Goal: Find specific page/section: Find specific page/section

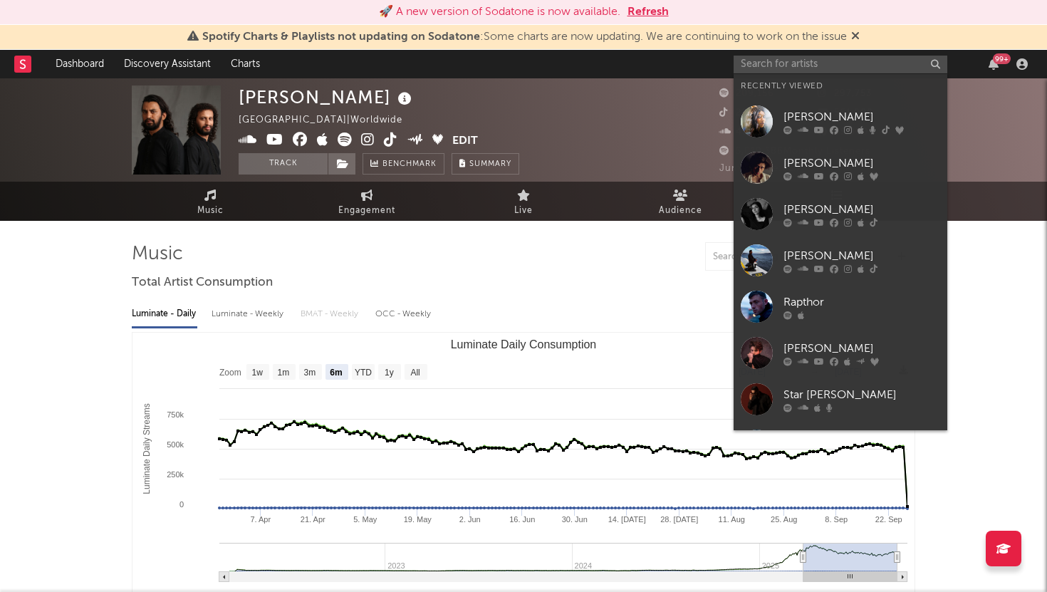
select select "6m"
click at [871, 68] on input "text" at bounding box center [841, 65] width 214 height 18
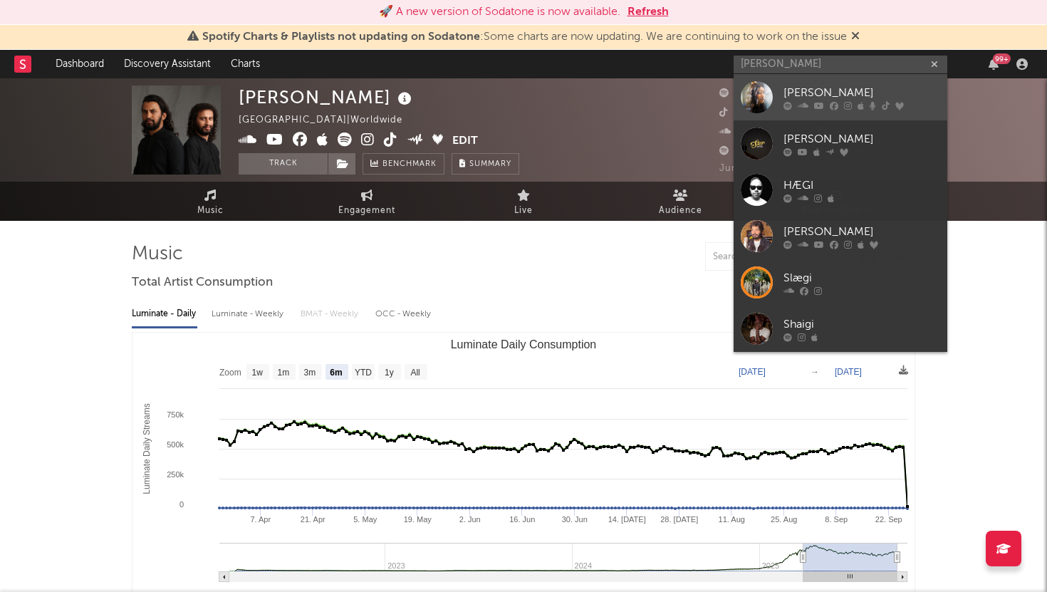
type input "[PERSON_NAME]"
click at [868, 110] on link "[PERSON_NAME]" at bounding box center [841, 97] width 214 height 46
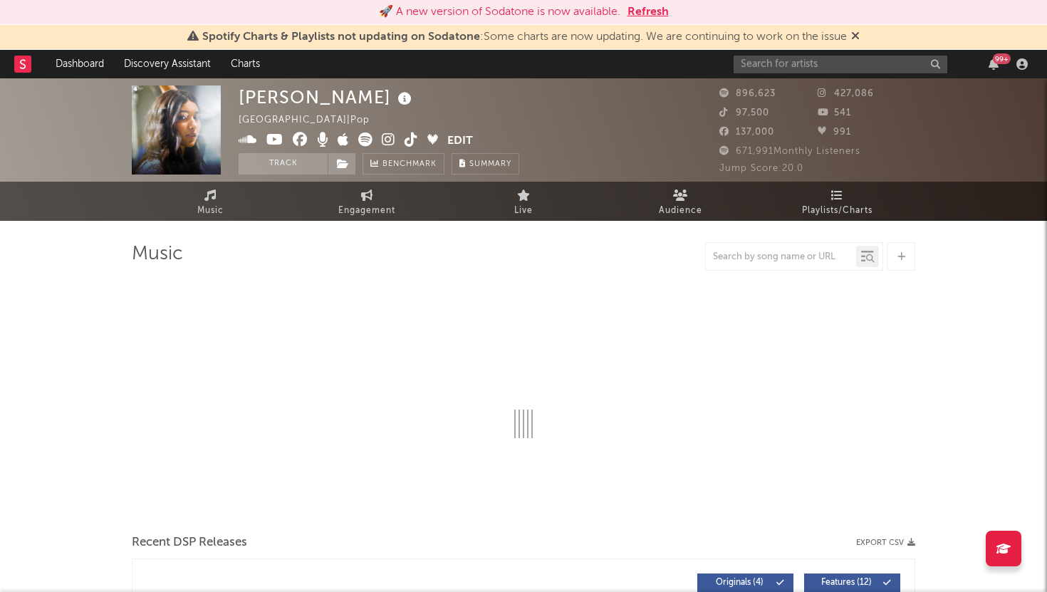
select select "6m"
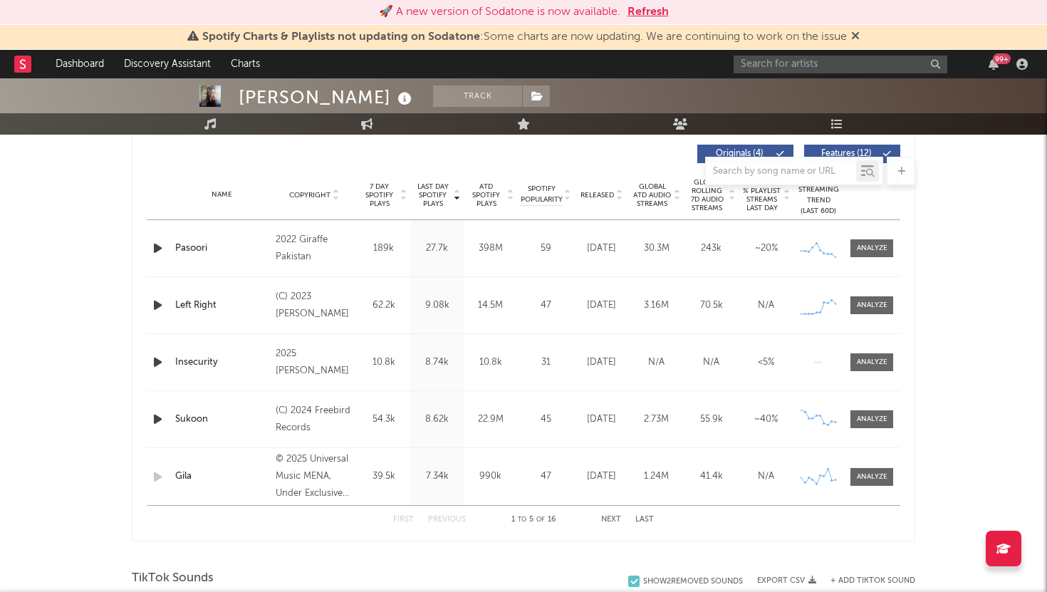
scroll to position [486, 0]
